Goal: Task Accomplishment & Management: Manage account settings

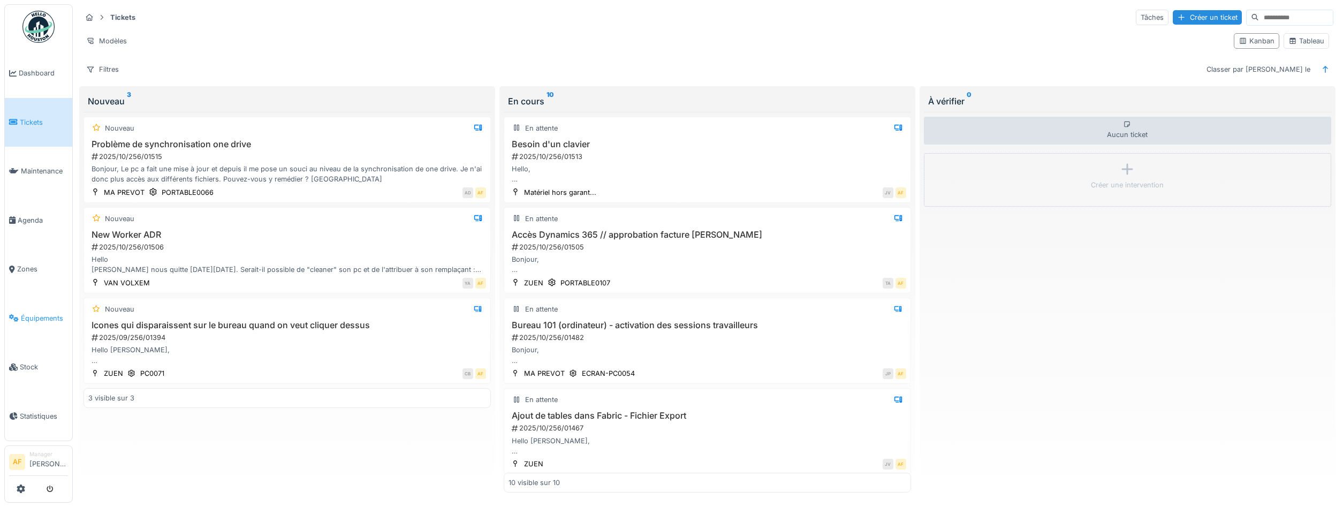
click at [54, 314] on span "Équipements" at bounding box center [44, 318] width 47 height 10
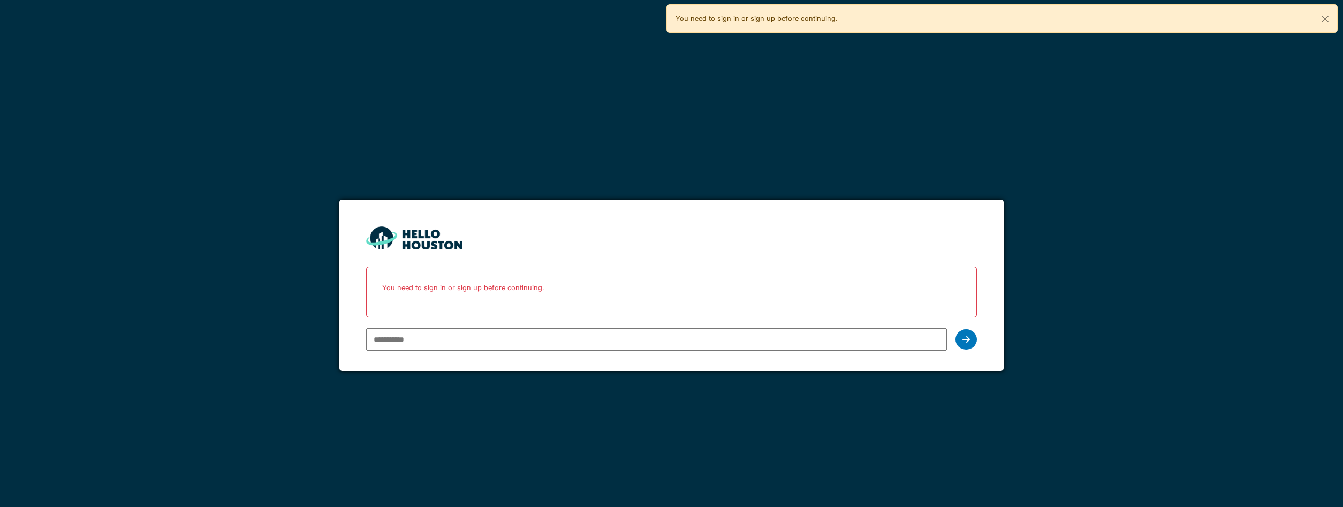
click at [519, 349] on div at bounding box center [656, 339] width 581 height 31
click at [524, 342] on input "email" at bounding box center [656, 339] width 581 height 22
type input "**********"
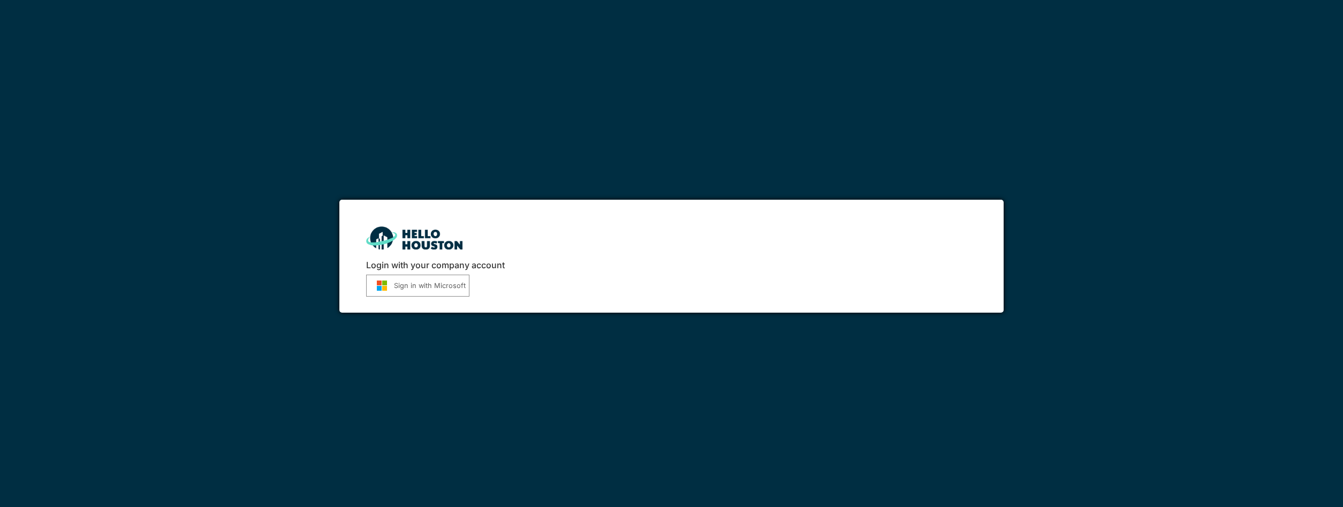
click at [453, 291] on button "Sign in with Microsoft" at bounding box center [417, 286] width 103 height 22
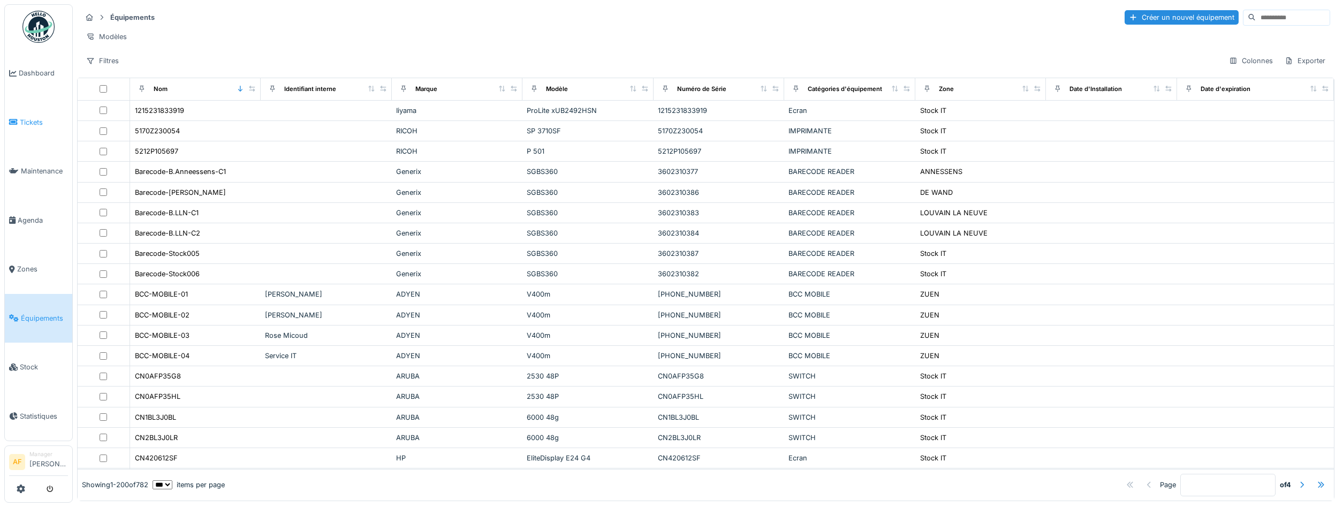
click at [33, 124] on span "Tickets" at bounding box center [44, 122] width 48 height 10
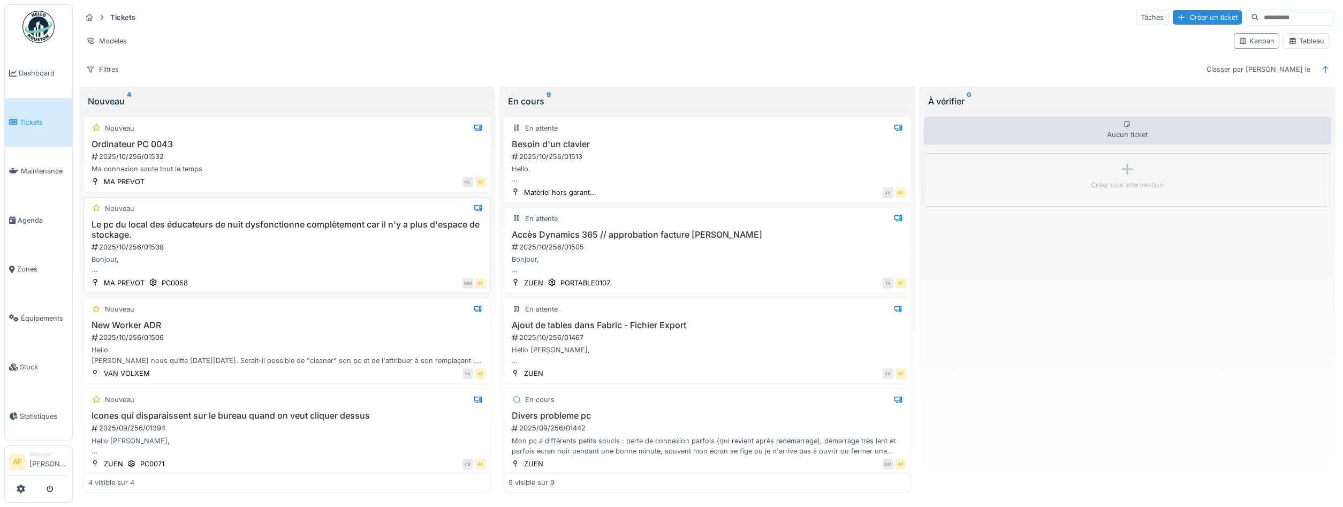
click at [276, 248] on div "2025/10/256/01538" at bounding box center [288, 247] width 396 height 10
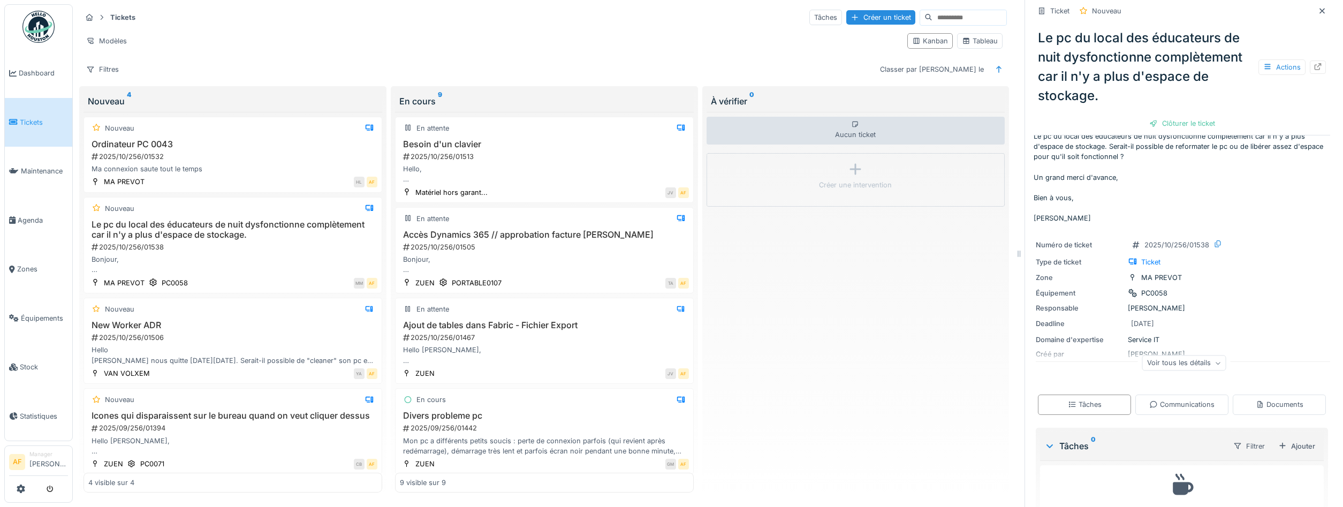
scroll to position [48, 0]
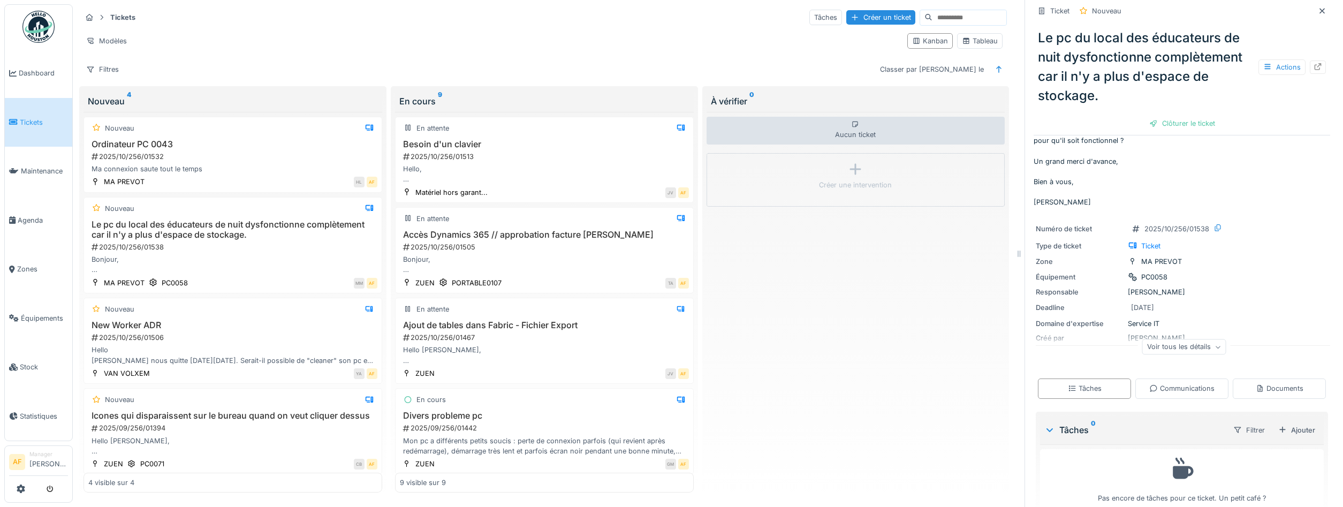
click at [1178, 353] on div "Voir tous les détails" at bounding box center [1184, 347] width 84 height 16
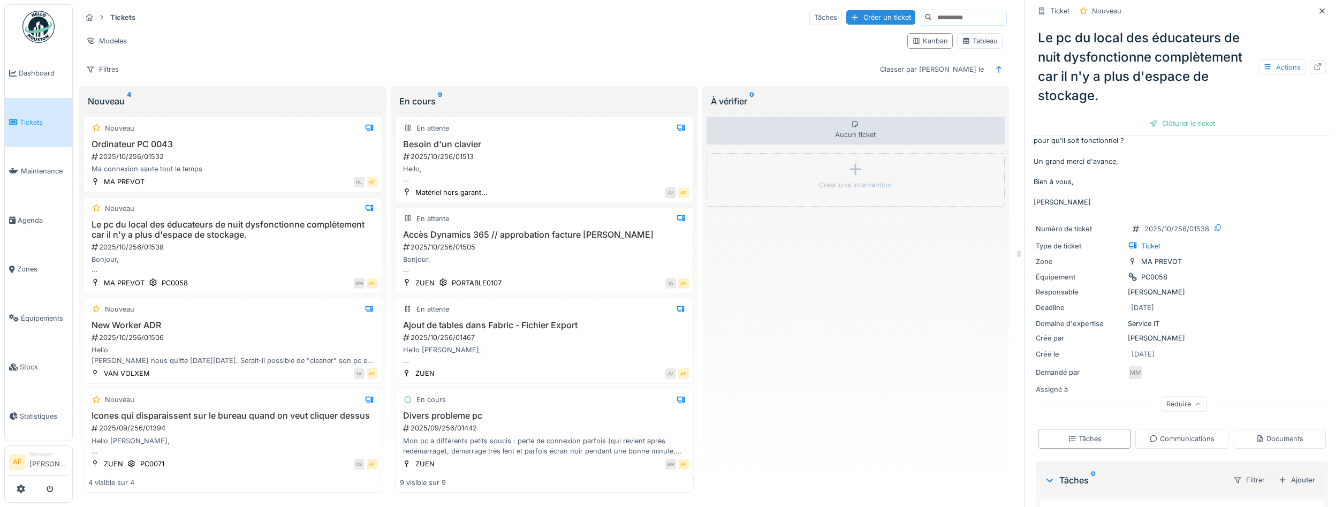
click at [1177, 444] on div "Communications" at bounding box center [1181, 439] width 93 height 20
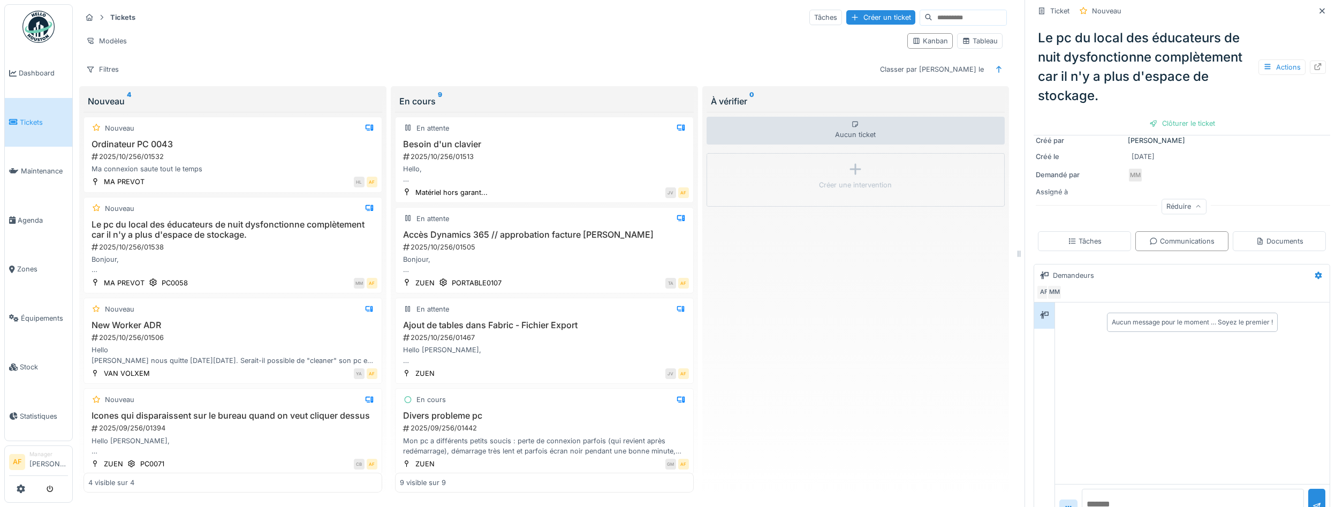
scroll to position [260, 0]
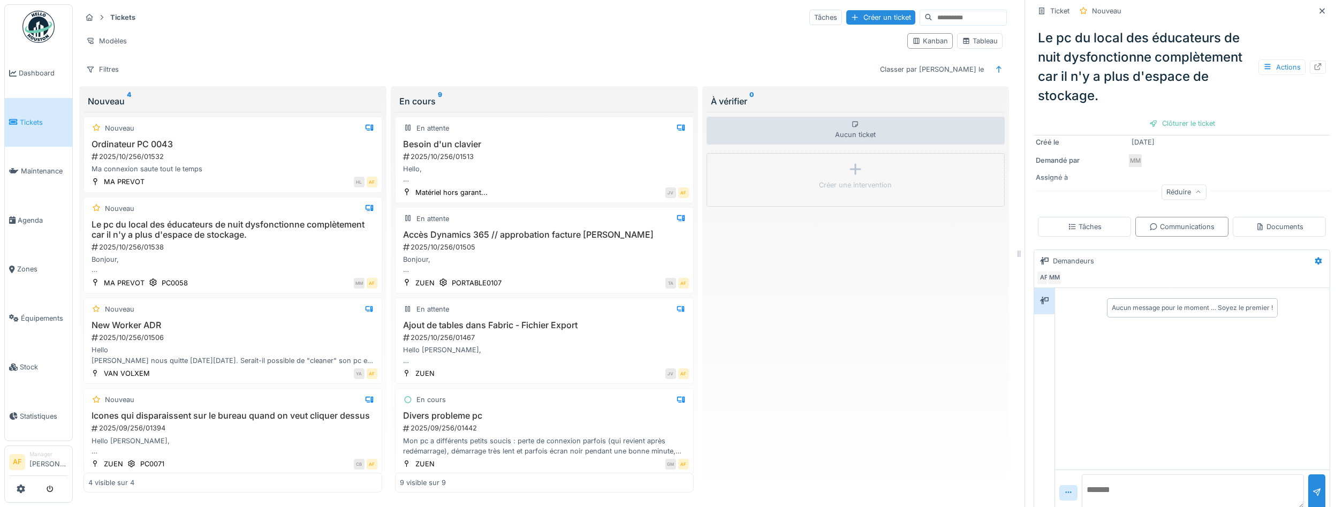
click at [1185, 478] on textarea at bounding box center [1193, 491] width 222 height 34
type textarea "**********"
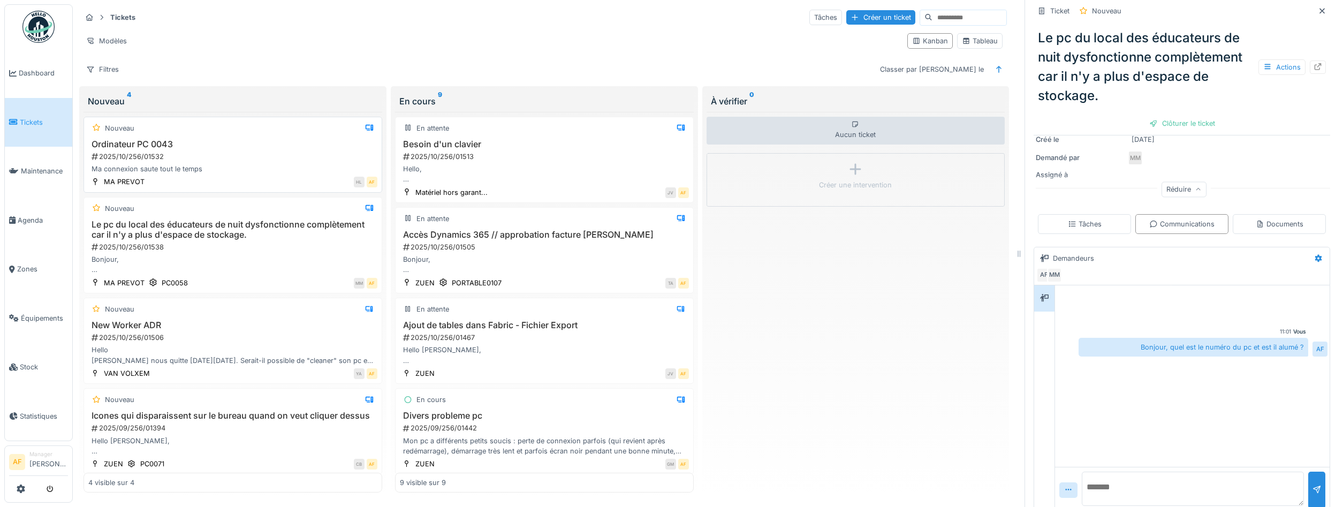
click at [207, 166] on div "Ma connexion saute tout le temps" at bounding box center [232, 169] width 289 height 10
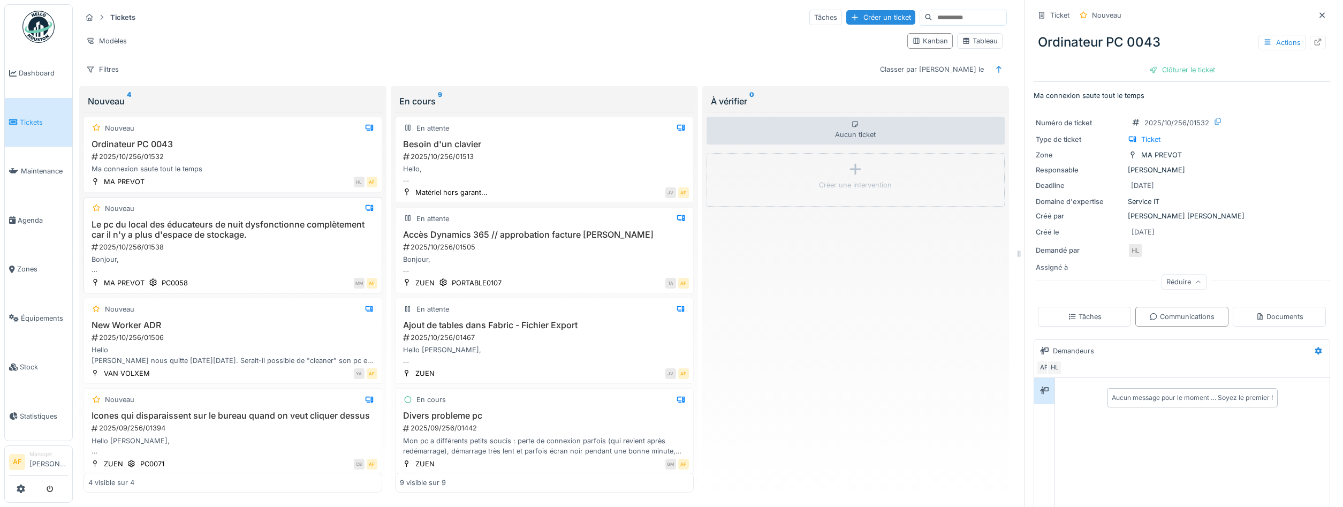
click at [268, 231] on h3 "Le pc du local des éducateurs de nuit dysfonctionne complètement car il n'y a p…" at bounding box center [232, 229] width 289 height 20
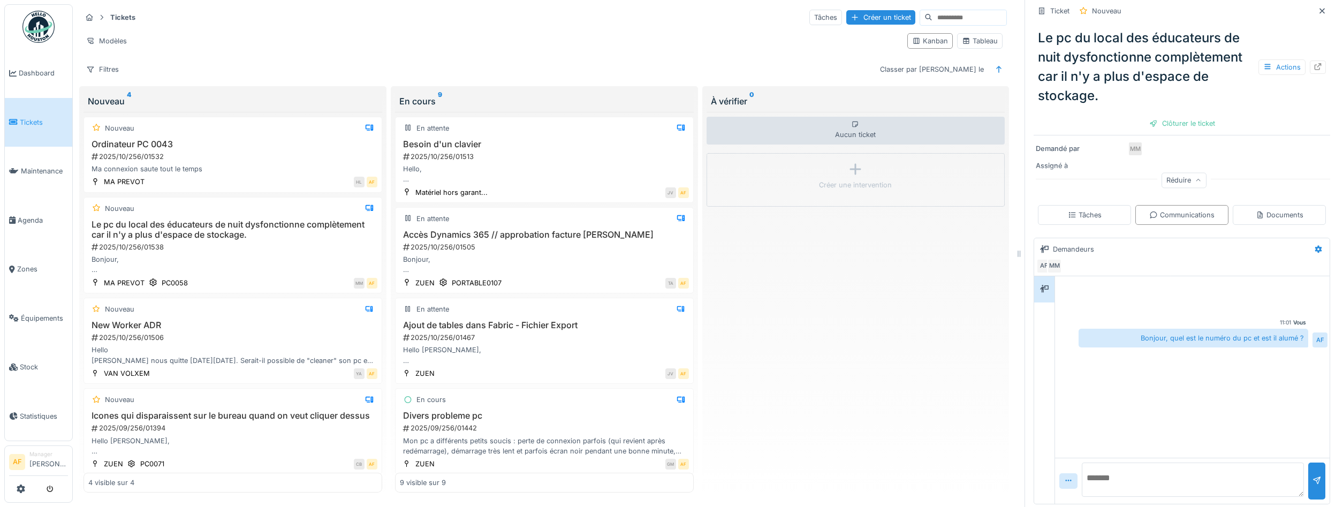
scroll to position [274, 0]
drag, startPoint x: 503, startPoint y: 47, endPoint x: 527, endPoint y: 46, distance: 23.6
click at [507, 46] on div "Modèles" at bounding box center [489, 41] width 817 height 16
click at [829, 251] on div "Aucun ticket Créer une intervention" at bounding box center [856, 302] width 299 height 381
click at [628, 43] on div "Modèles" at bounding box center [489, 41] width 817 height 16
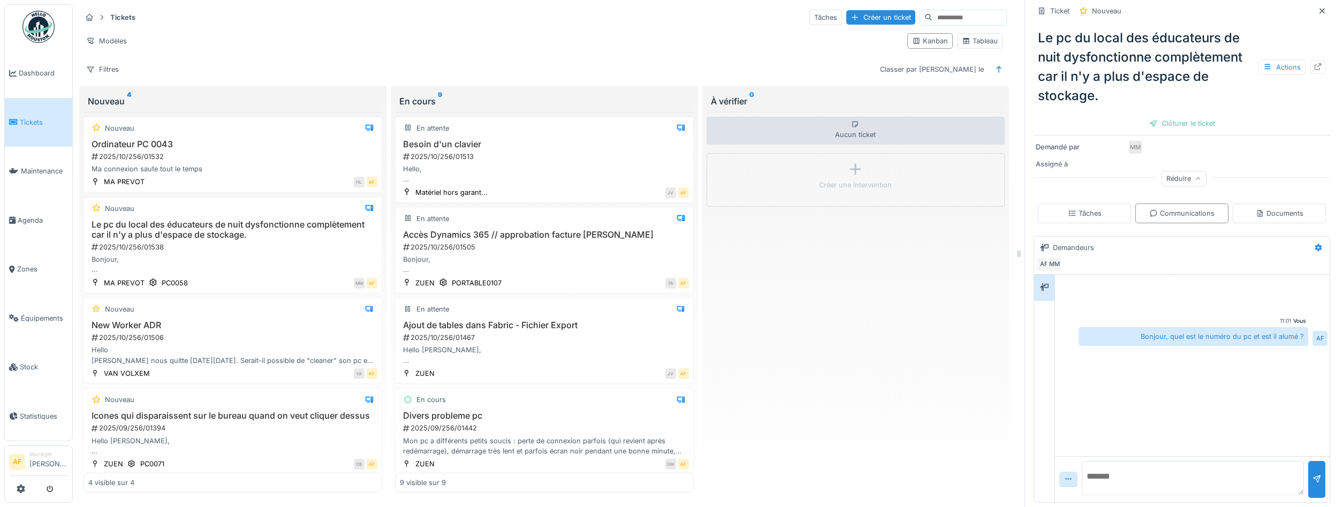
click at [757, 324] on div "Aucun ticket Créer une intervention" at bounding box center [856, 302] width 299 height 381
drag, startPoint x: 851, startPoint y: 324, endPoint x: 844, endPoint y: 321, distance: 8.2
click at [848, 323] on div "Aucun ticket Créer une intervention" at bounding box center [856, 302] width 299 height 381
drag, startPoint x: 806, startPoint y: 273, endPoint x: 902, endPoint y: 352, distance: 123.9
click at [907, 354] on div "Aucun ticket Créer une intervention" at bounding box center [856, 302] width 299 height 381
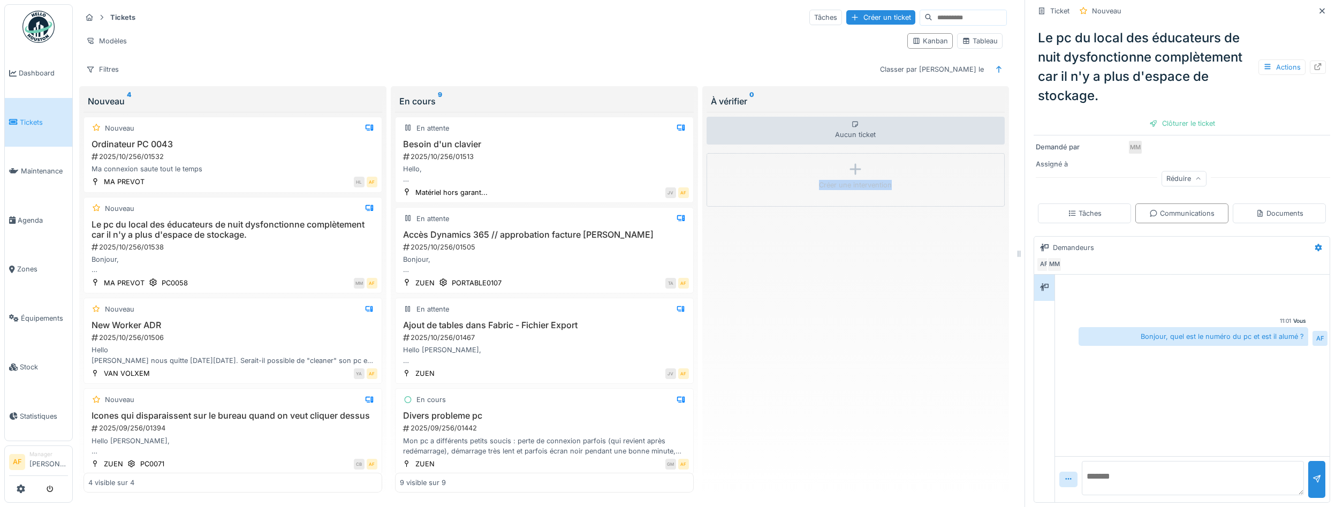
drag, startPoint x: 30, startPoint y: 112, endPoint x: 44, endPoint y: 112, distance: 13.9
click at [31, 112] on link "Tickets" at bounding box center [38, 122] width 67 height 49
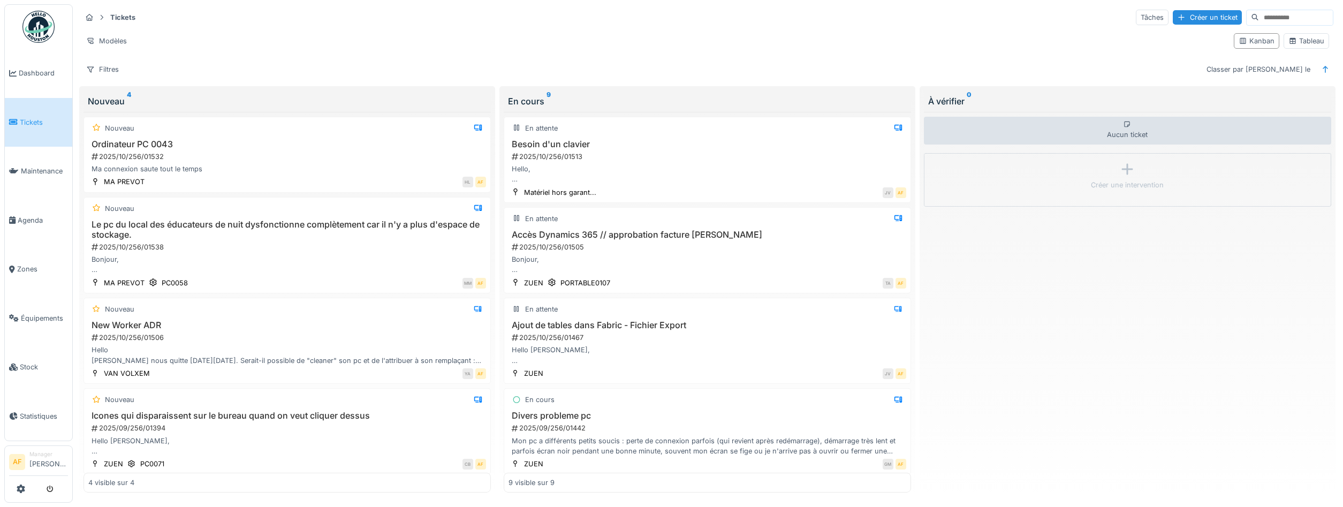
click at [1095, 221] on div "Aucun ticket Créer une intervention" at bounding box center [1127, 302] width 407 height 381
click at [296, 238] on h3 "Le pc du local des éducateurs de nuit dysfonctionne complètement car il n'y a p…" at bounding box center [287, 229] width 398 height 20
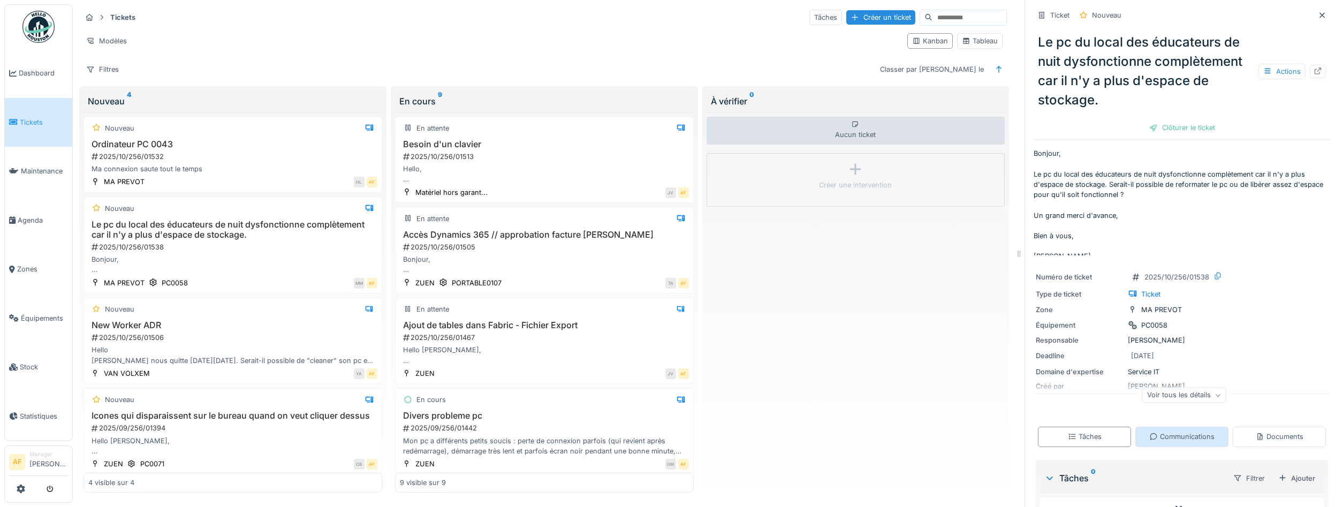
click at [1210, 442] on div "Communications" at bounding box center [1181, 436] width 65 height 10
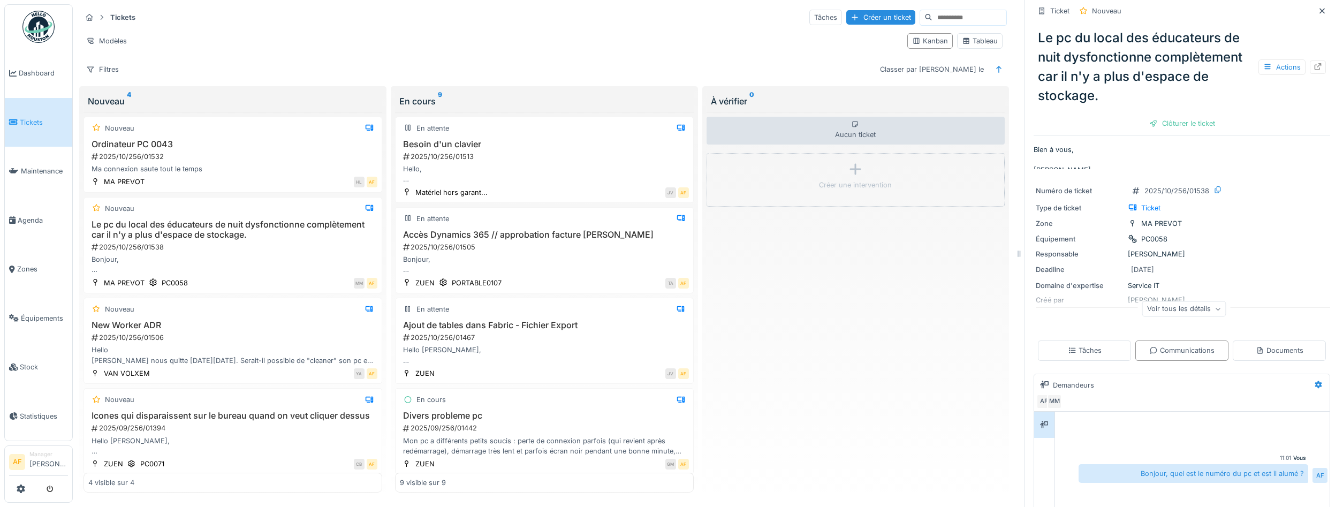
scroll to position [224, 0]
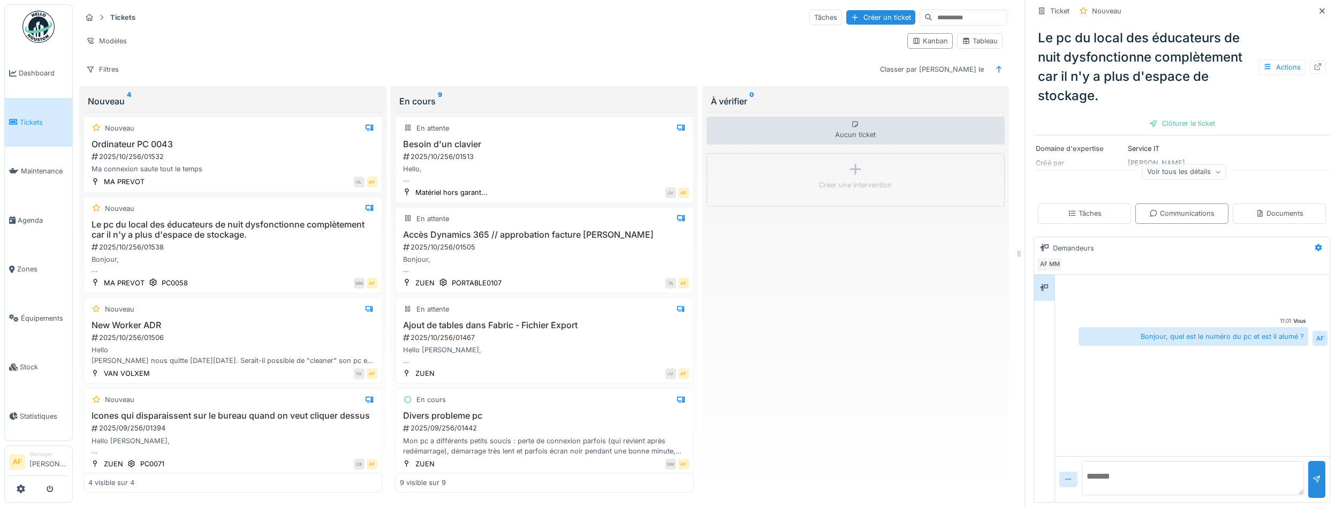
click at [1209, 487] on textarea at bounding box center [1193, 478] width 222 height 34
click at [1191, 480] on textarea "**********" at bounding box center [1193, 478] width 222 height 34
click at [1164, 487] on textarea "**********" at bounding box center [1193, 478] width 222 height 34
click at [1148, 481] on textarea "**********" at bounding box center [1193, 478] width 222 height 34
click at [1168, 494] on textarea "**********" at bounding box center [1193, 478] width 222 height 34
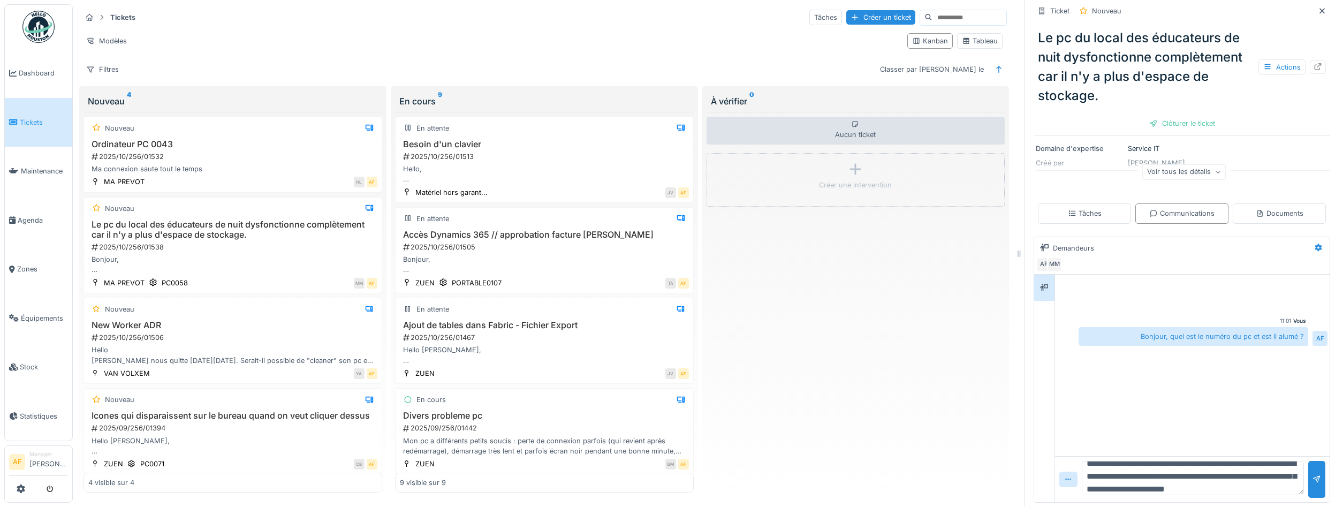
scroll to position [26, 0]
type textarea "**********"
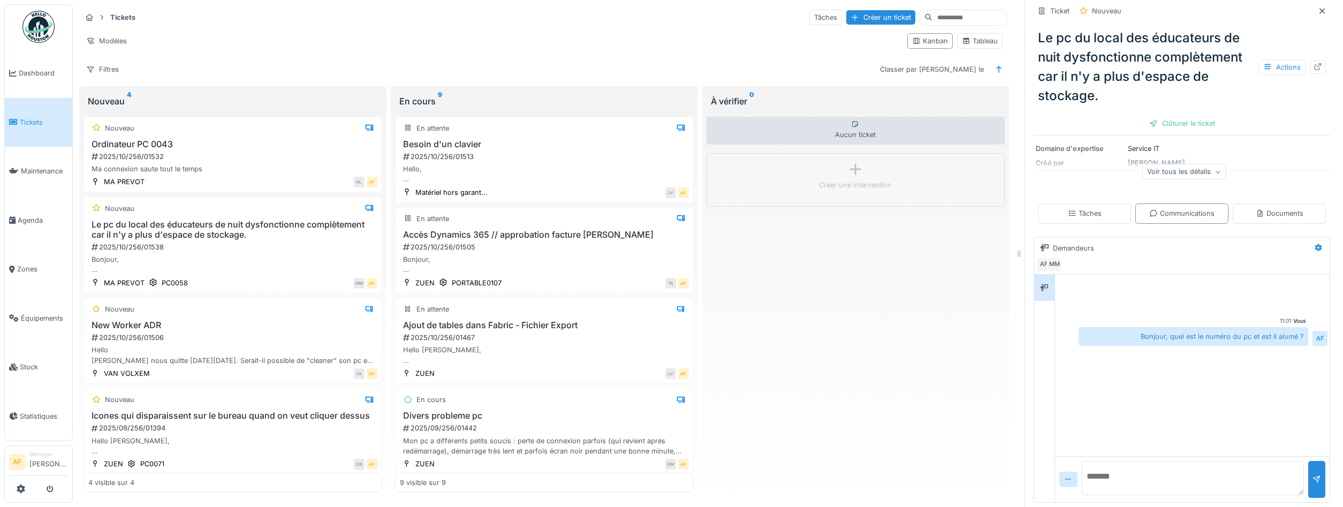
scroll to position [0, 0]
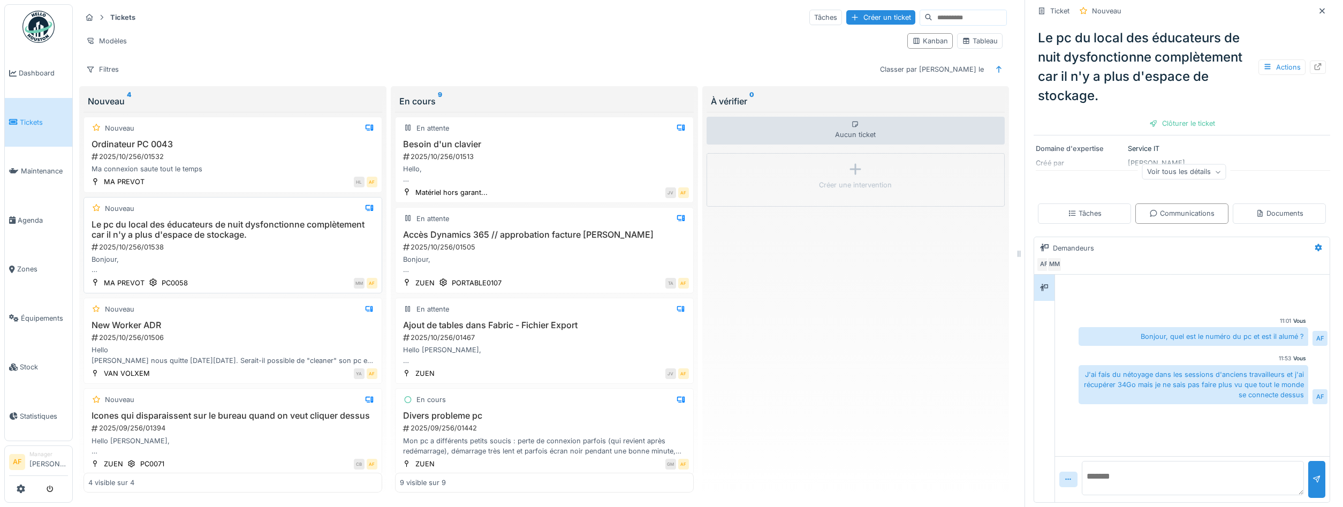
click at [214, 248] on div "2025/10/256/01538" at bounding box center [233, 247] width 287 height 10
click at [1203, 122] on div "Clôturer le ticket" at bounding box center [1182, 123] width 74 height 14
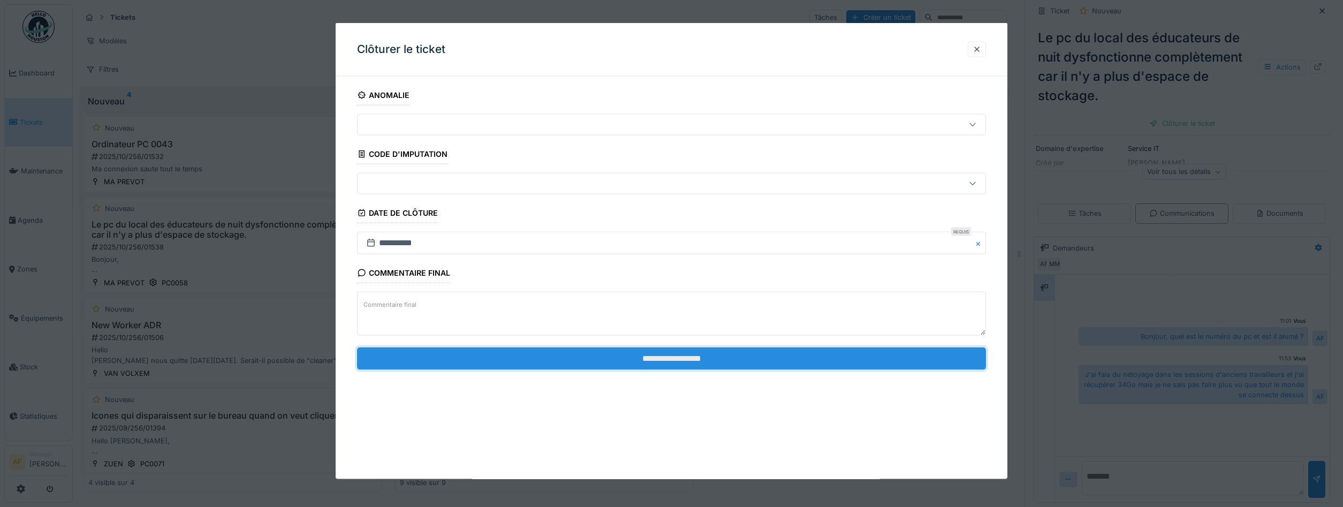
drag, startPoint x: 697, startPoint y: 355, endPoint x: 700, endPoint y: 348, distance: 8.0
click at [697, 355] on input "**********" at bounding box center [671, 358] width 629 height 22
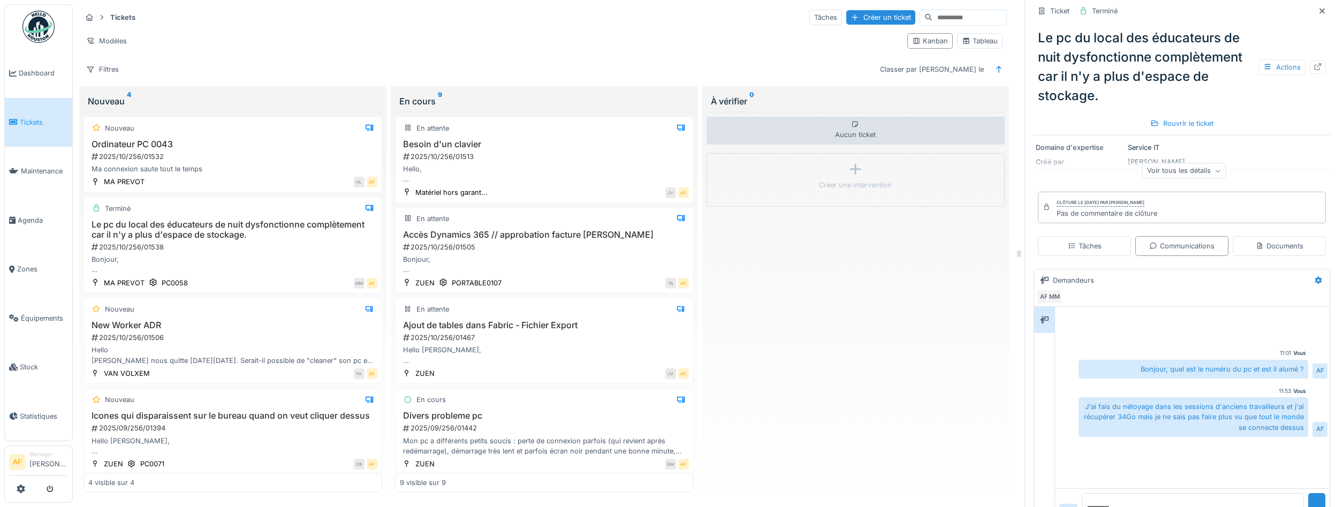
click at [40, 121] on span "Tickets" at bounding box center [44, 122] width 48 height 10
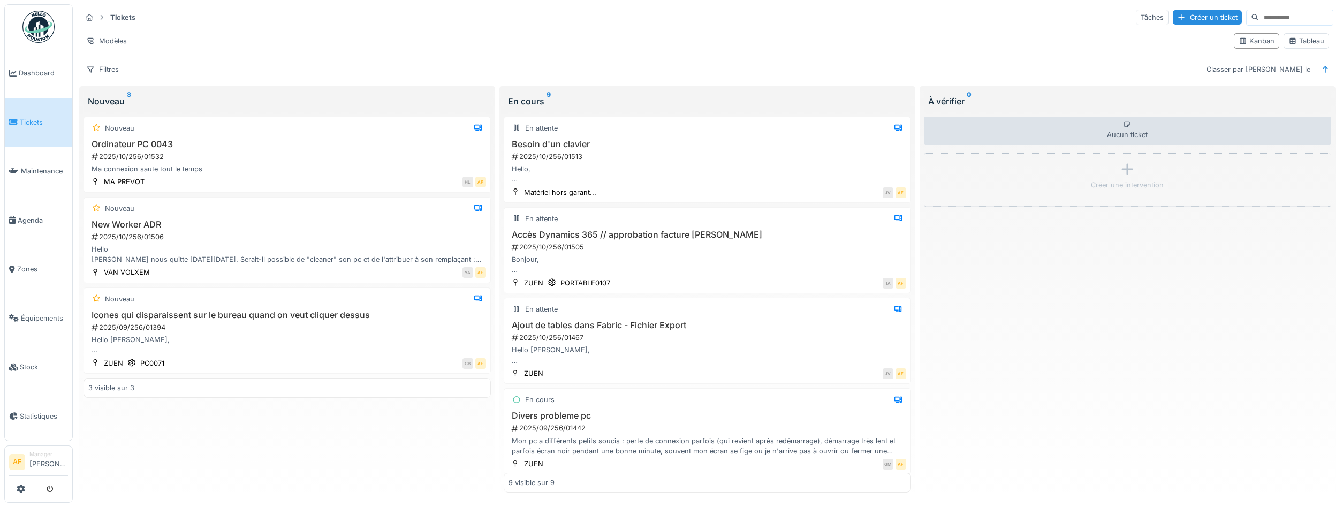
click at [445, 435] on div "Nouveau Ordinateur PC 0043 2025/10/256/01532 Ma connexion saute tout le temps M…" at bounding box center [287, 302] width 407 height 381
click at [328, 449] on div "Nouveau Ordinateur PC 0043 2025/10/256/01532 Ma connexion saute tout le temps M…" at bounding box center [287, 302] width 407 height 381
drag, startPoint x: 340, startPoint y: 419, endPoint x: 411, endPoint y: 316, distance: 124.7
click at [347, 419] on div "Nouveau Ordinateur PC 0043 2025/10/256/01532 Ma connexion saute tout le temps M…" at bounding box center [287, 302] width 407 height 381
click at [476, 50] on div "Modèles Kanban Tableau" at bounding box center [707, 41] width 1252 height 24
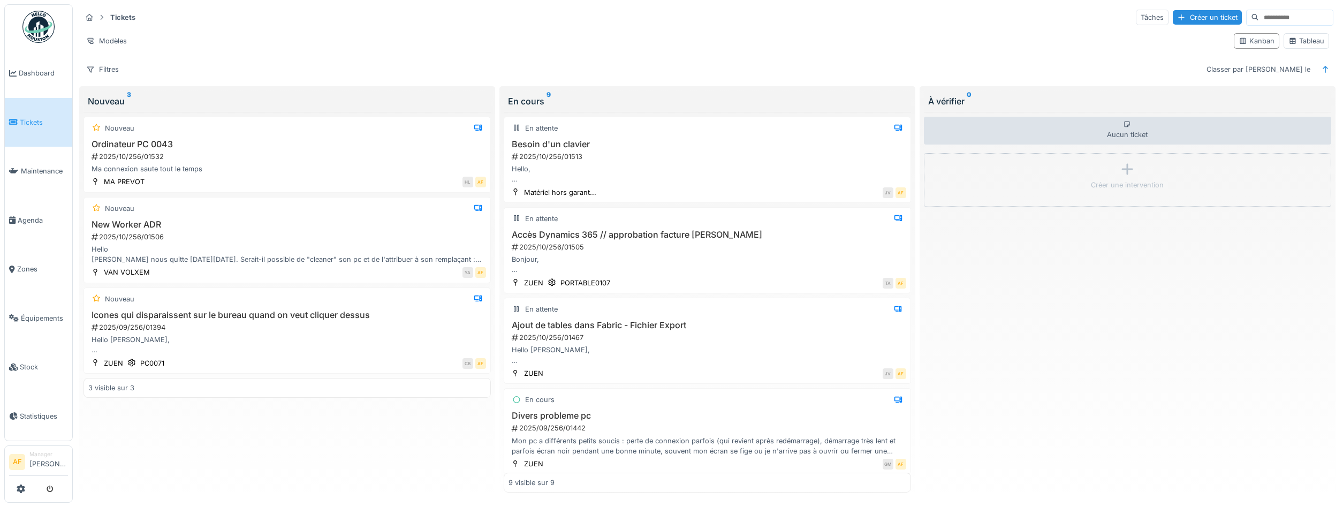
click at [23, 108] on link "Tickets" at bounding box center [38, 122] width 67 height 49
click at [259, 236] on div "2025/10/256/01506" at bounding box center [288, 237] width 396 height 10
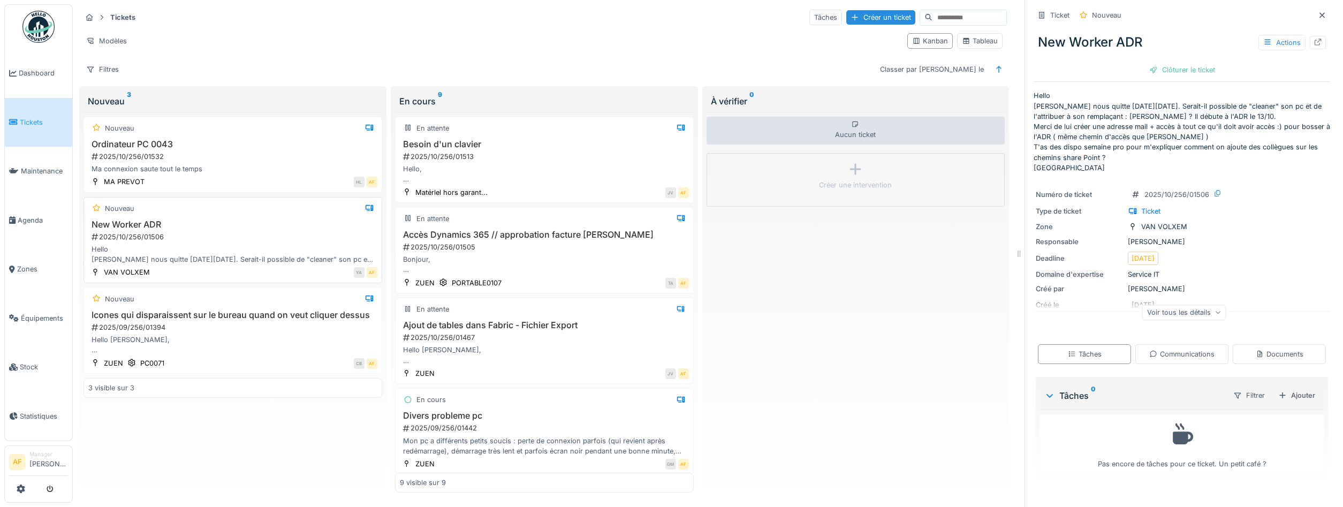
click at [281, 231] on div "New Worker ADR 2025/10/256/01506 Hello [PERSON_NAME] nous quitte [DATE][DATE]. …" at bounding box center [232, 242] width 289 height 46
click at [1067, 105] on p "Hello [PERSON_NAME] nous quitte [DATE][DATE]. Serait-il possible de "cleaner" s…" at bounding box center [1182, 131] width 297 height 82
click at [1180, 354] on div "Communications" at bounding box center [1181, 354] width 65 height 10
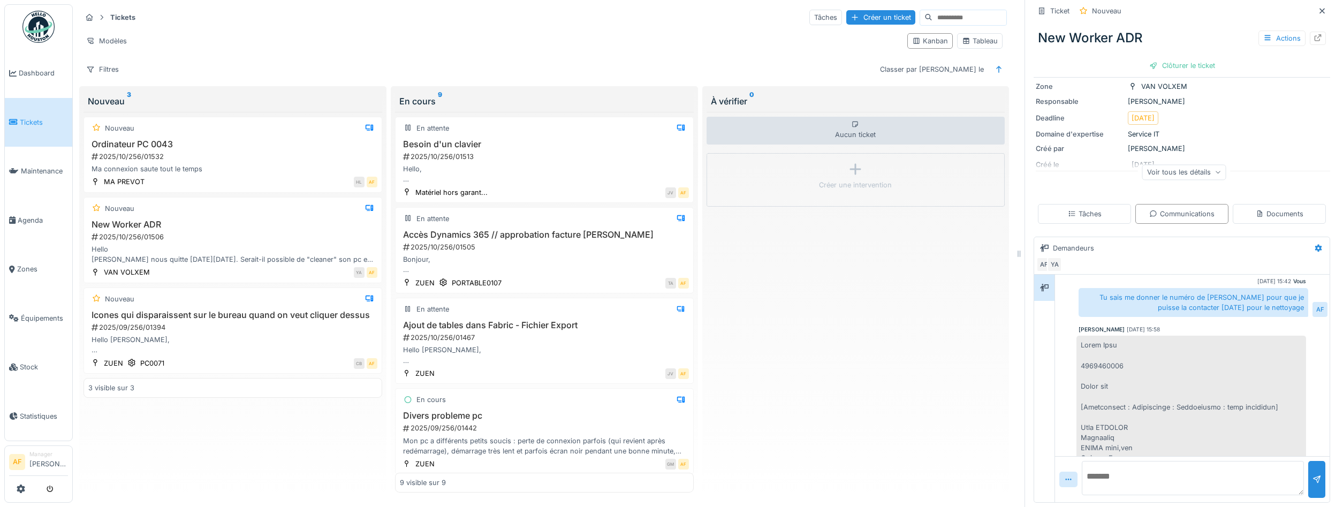
scroll to position [92, 0]
click at [29, 117] on span "Tickets" at bounding box center [44, 122] width 48 height 10
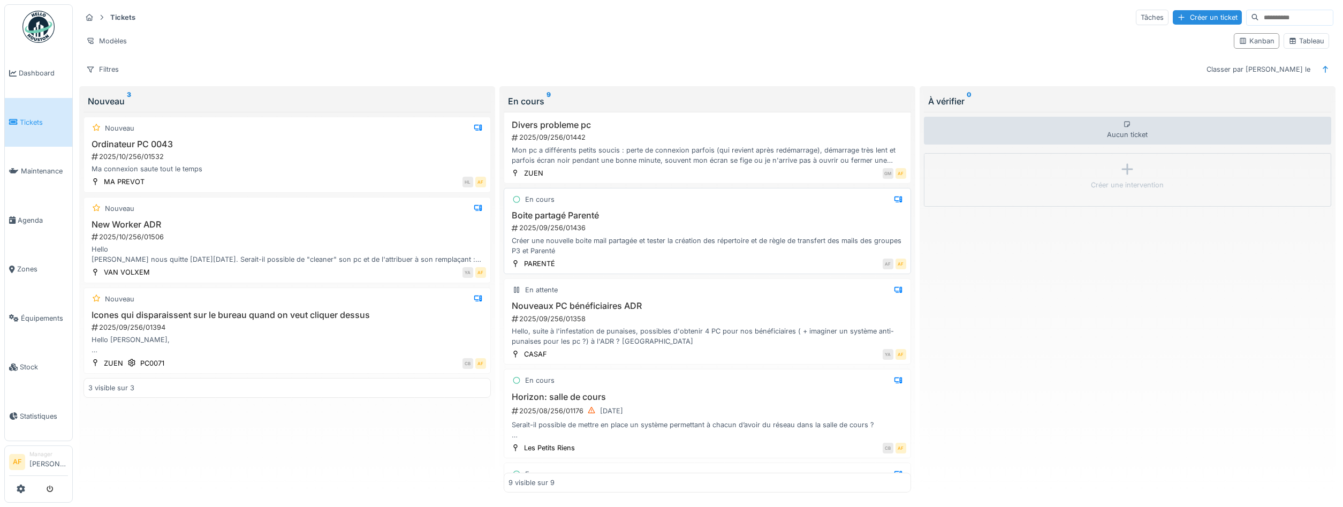
scroll to position [273, 0]
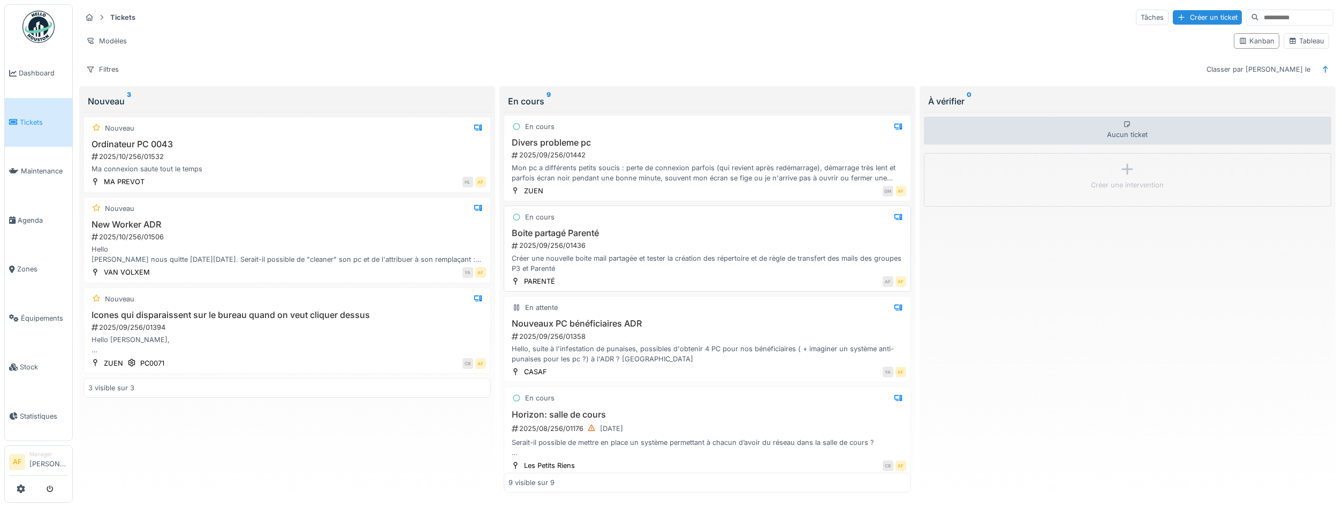
click at [803, 236] on h3 "Boite partagé Parenté" at bounding box center [708, 233] width 398 height 10
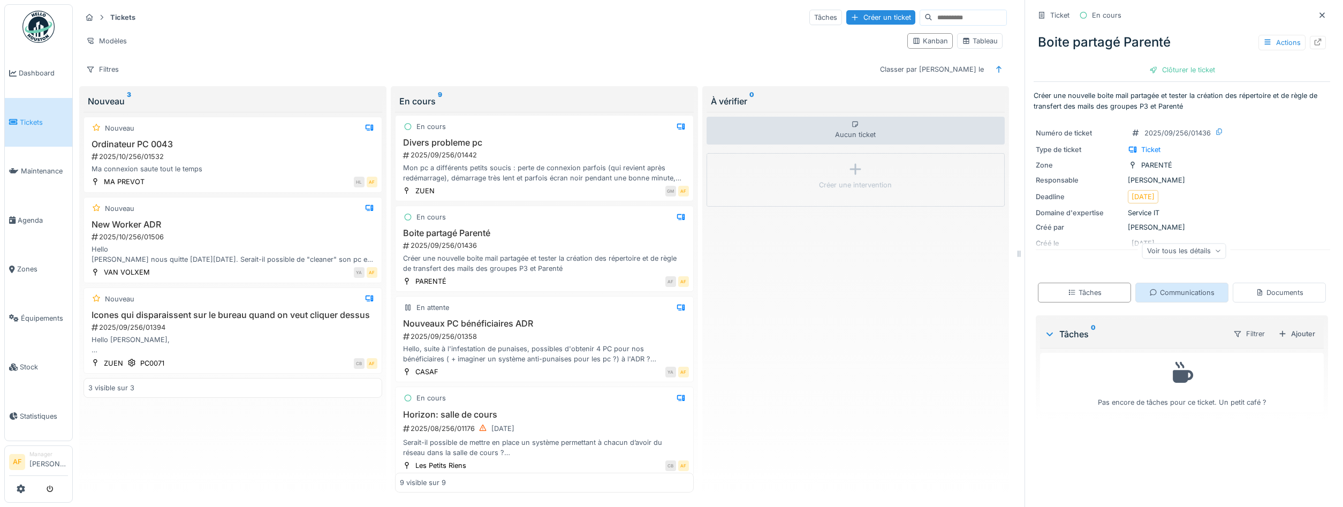
click at [1166, 291] on div "Communications" at bounding box center [1181, 292] width 65 height 10
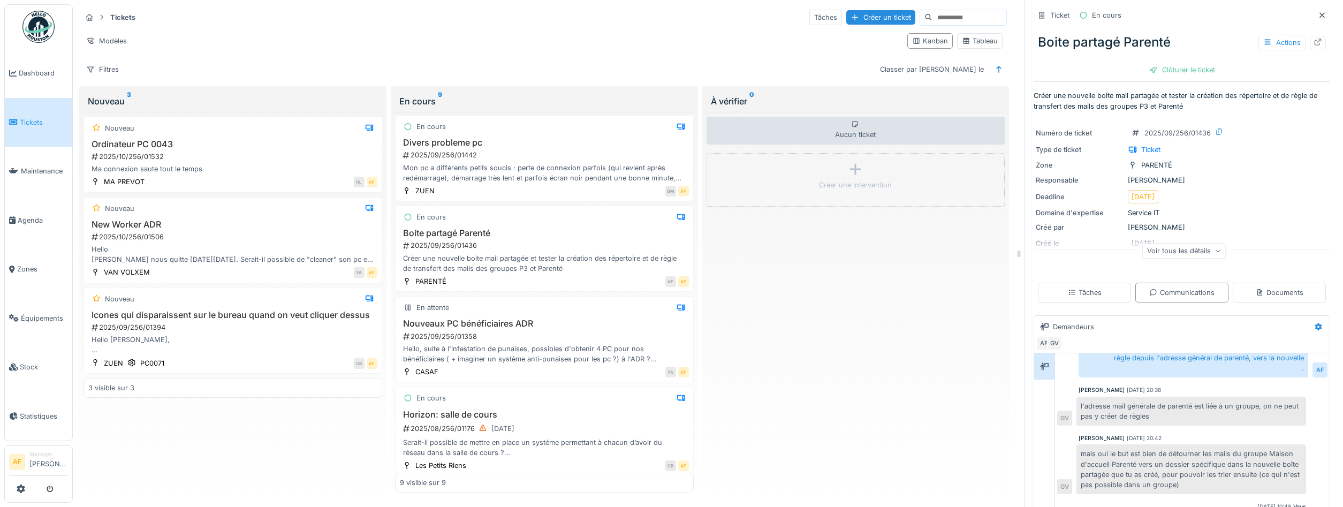
scroll to position [80, 0]
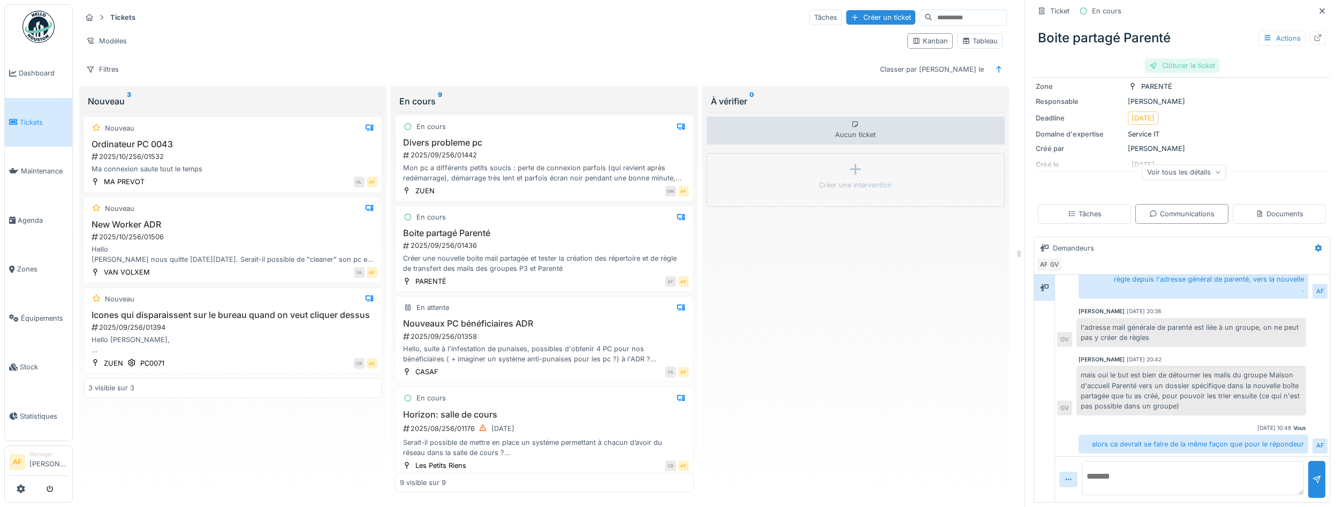
click at [1193, 66] on div "Clôturer le ticket" at bounding box center [1182, 65] width 74 height 14
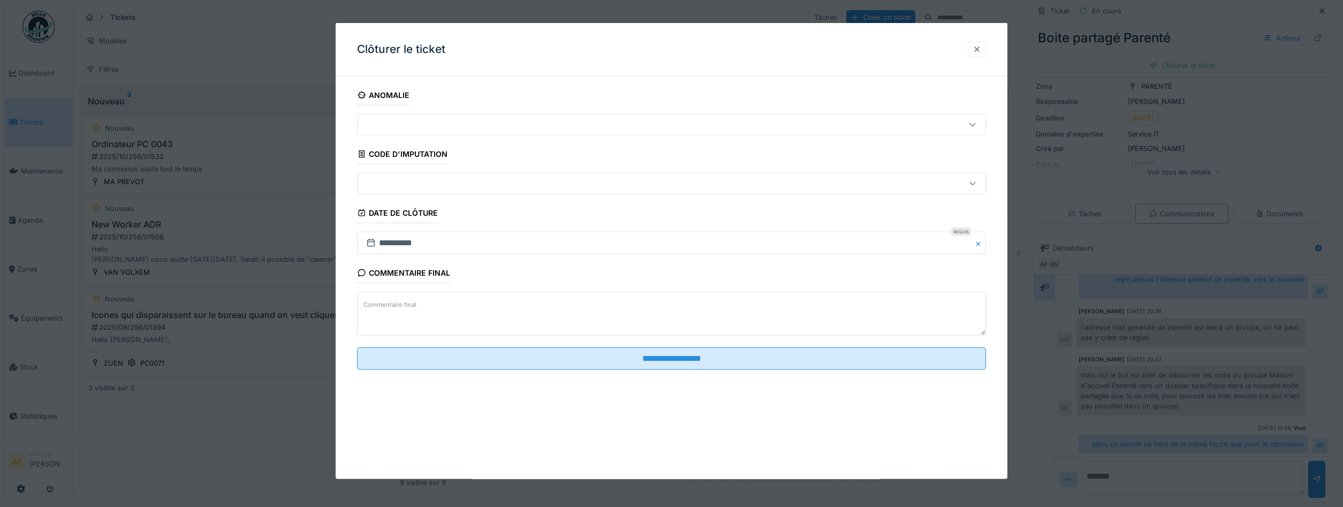
click at [975, 49] on div at bounding box center [977, 49] width 9 height 10
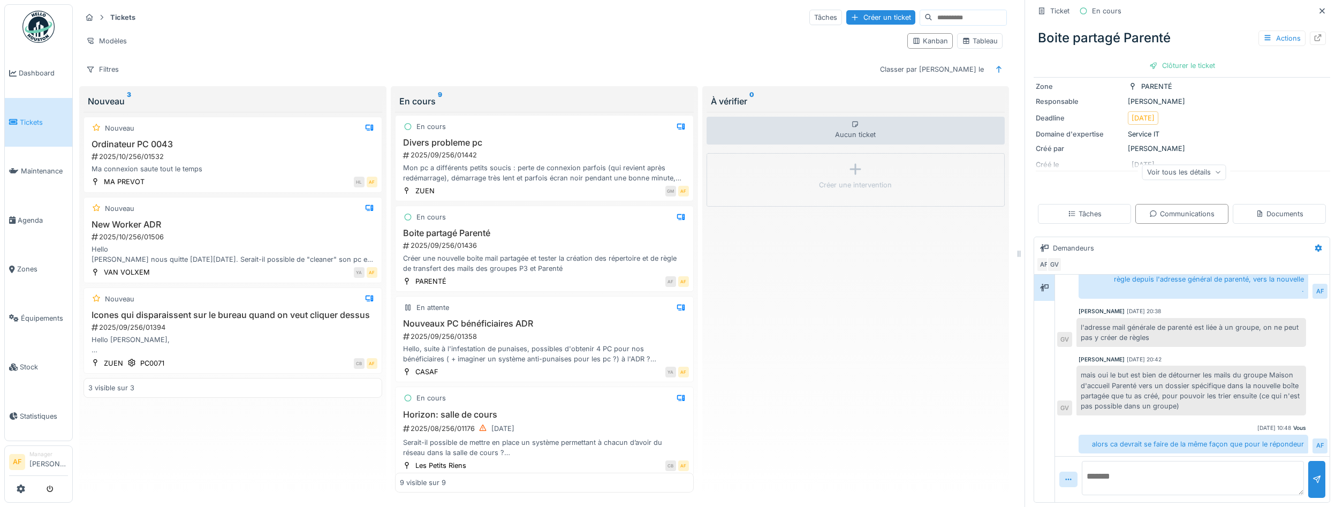
drag, startPoint x: 1152, startPoint y: 475, endPoint x: 1154, endPoint y: 462, distance: 13.0
click at [1152, 475] on textarea at bounding box center [1193, 478] width 222 height 34
type textarea "*"
drag, startPoint x: 1254, startPoint y: 476, endPoint x: 1092, endPoint y: 476, distance: 161.7
click at [1092, 476] on textarea "**********" at bounding box center [1193, 478] width 222 height 34
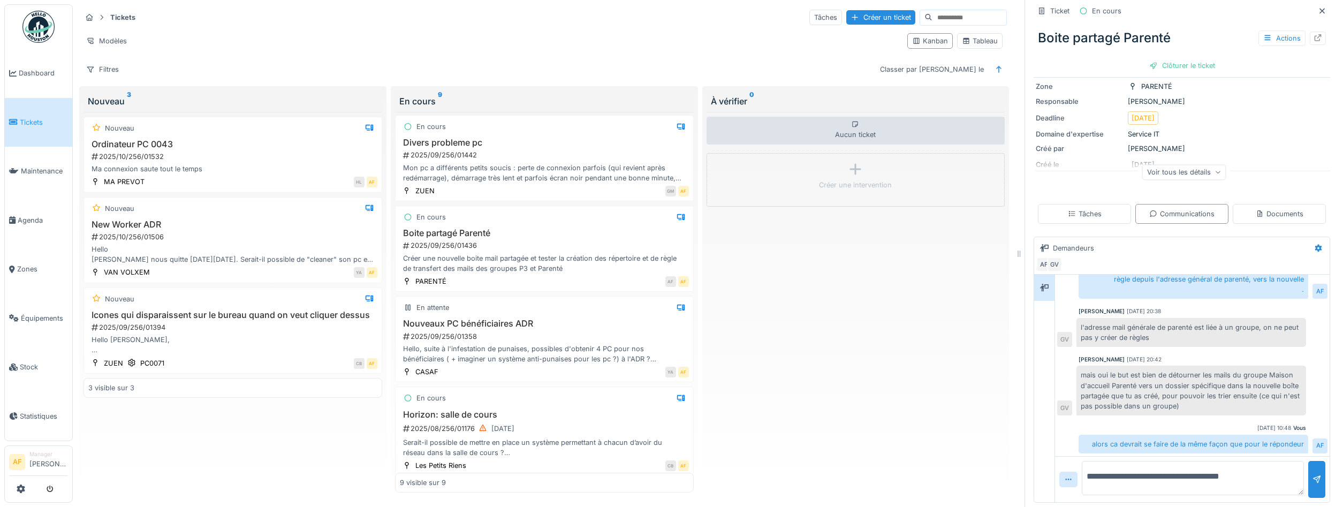
type textarea "*"
click at [1258, 481] on textarea "**********" at bounding box center [1193, 478] width 222 height 34
type textarea "**********"
click at [1312, 474] on div at bounding box center [1316, 479] width 17 height 37
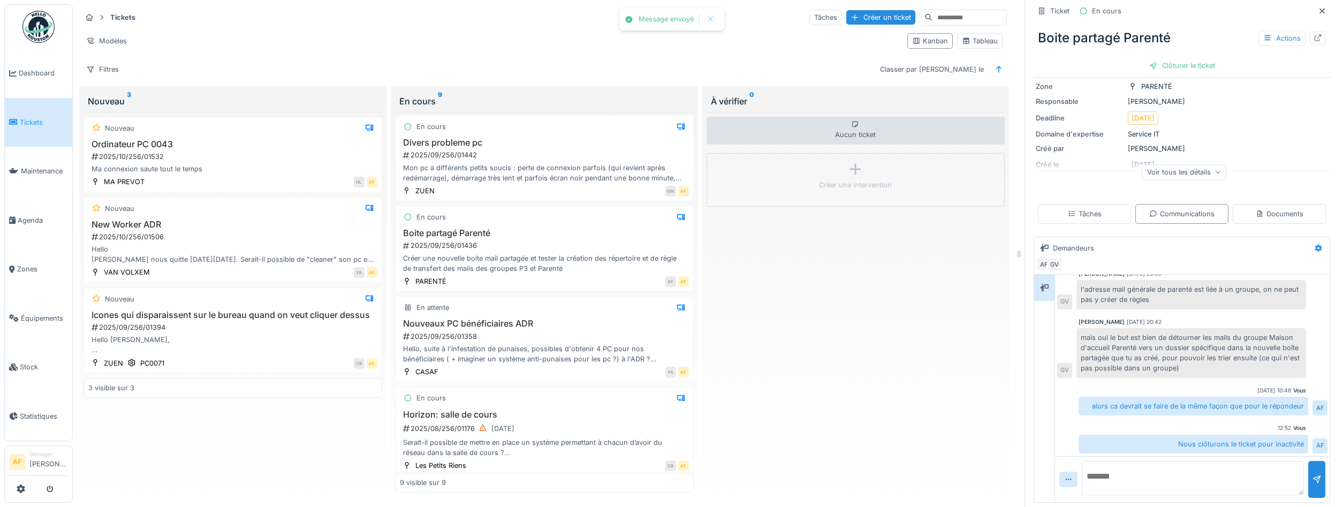
scroll to position [346, 0]
click at [1192, 64] on div "Clôturer le ticket" at bounding box center [1182, 65] width 74 height 14
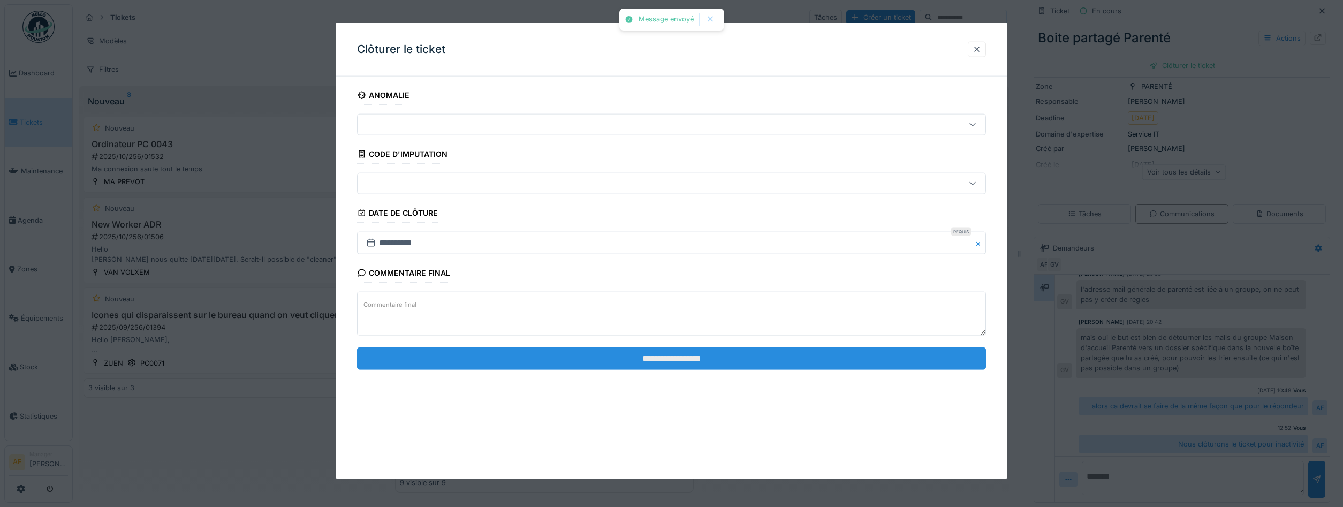
click at [868, 362] on input "**********" at bounding box center [671, 358] width 629 height 22
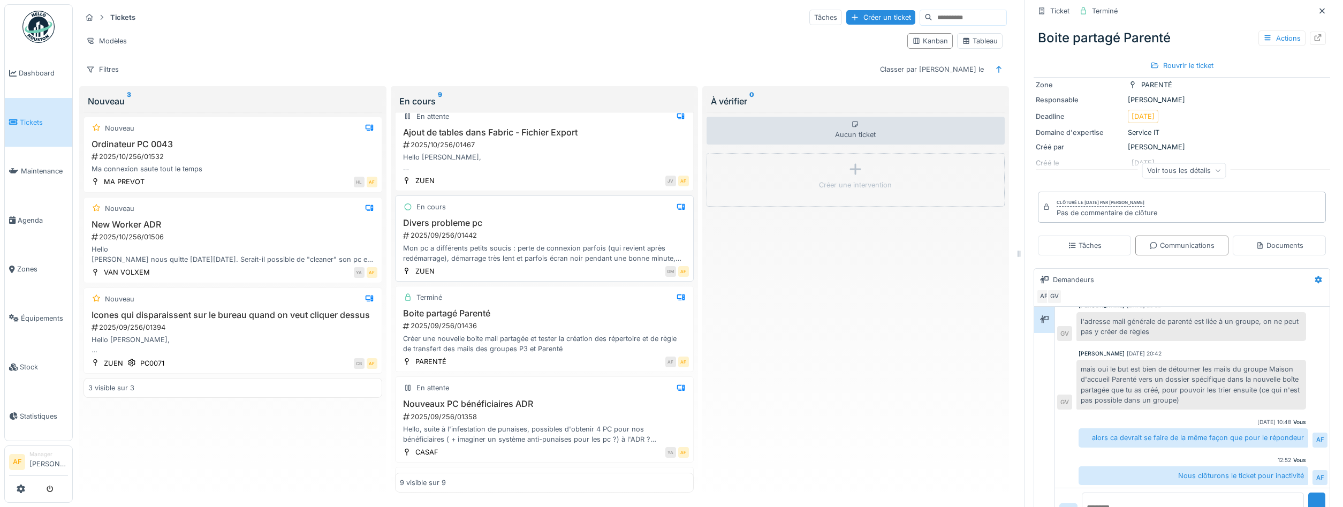
scroll to position [177, 0]
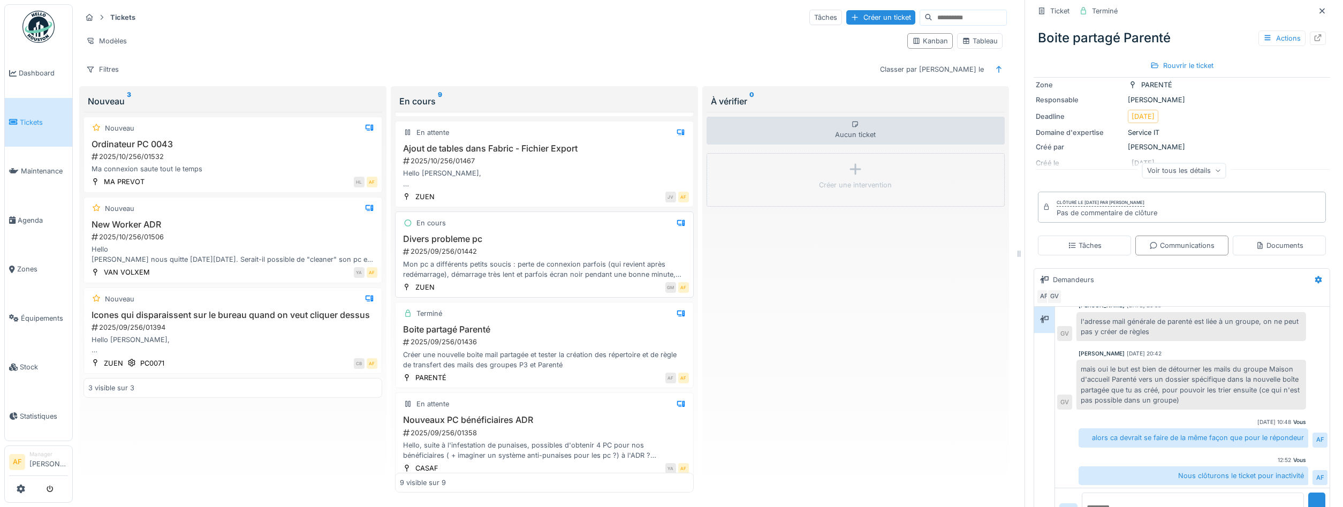
click at [552, 252] on div "2025/09/256/01442" at bounding box center [545, 251] width 287 height 10
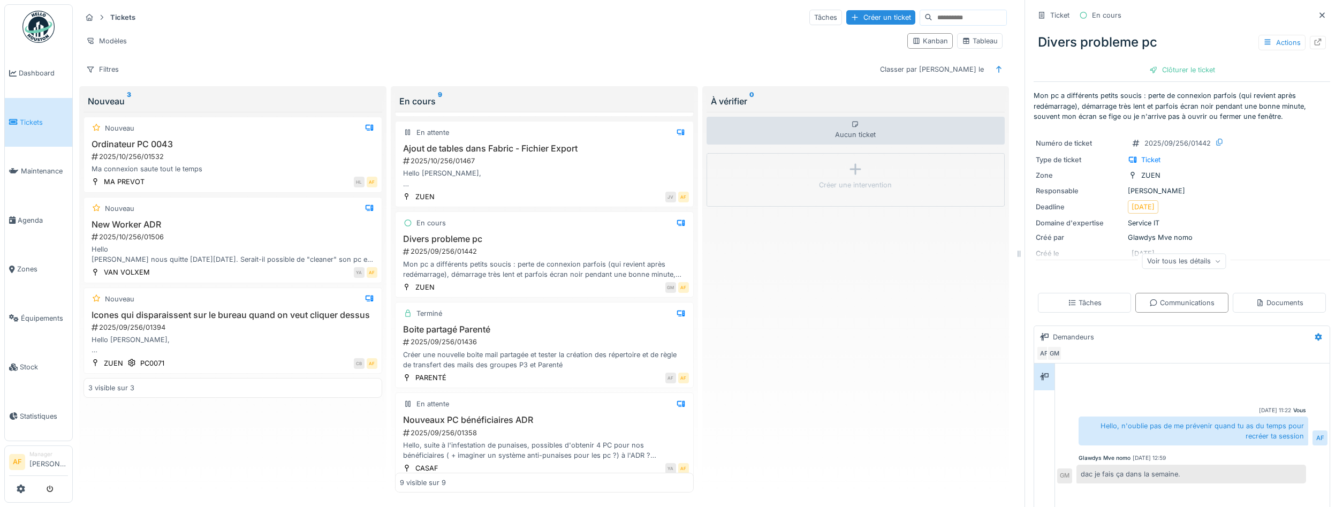
drag, startPoint x: 11, startPoint y: 119, endPoint x: 63, endPoint y: 119, distance: 51.9
click at [16, 119] on icon at bounding box center [13, 121] width 9 height 7
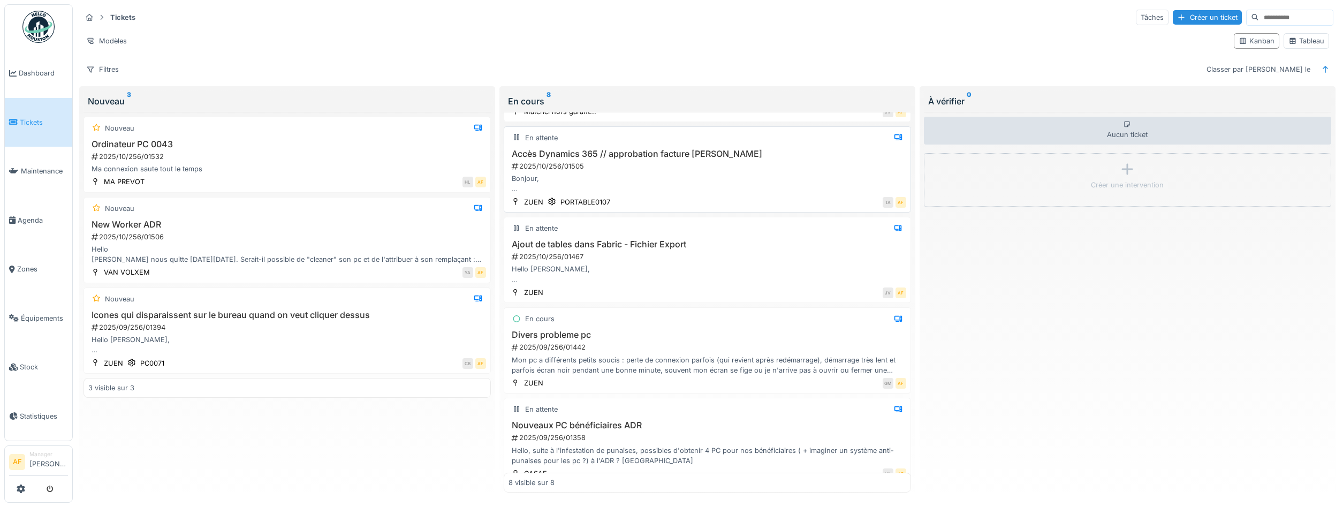
scroll to position [193, 0]
